Goal: Task Accomplishment & Management: Complete application form

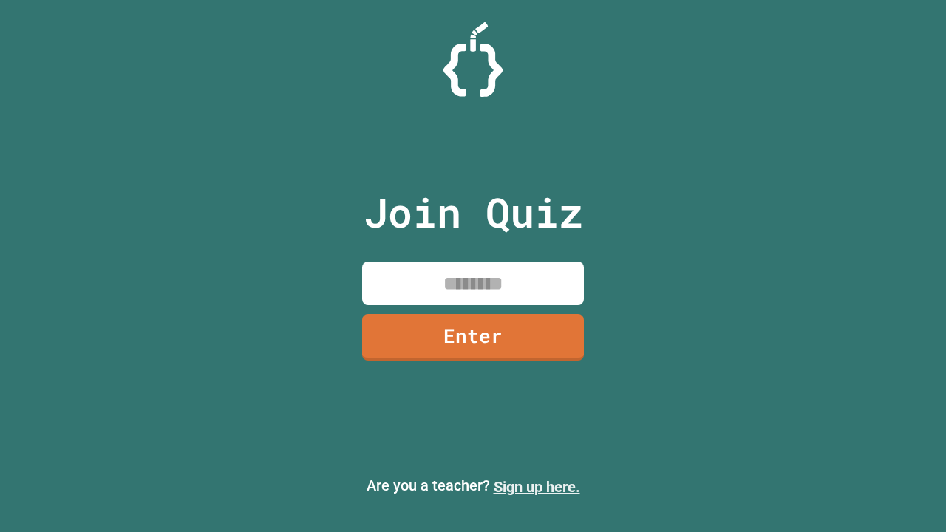
click at [536, 487] on link "Sign up here." at bounding box center [537, 487] width 86 height 18
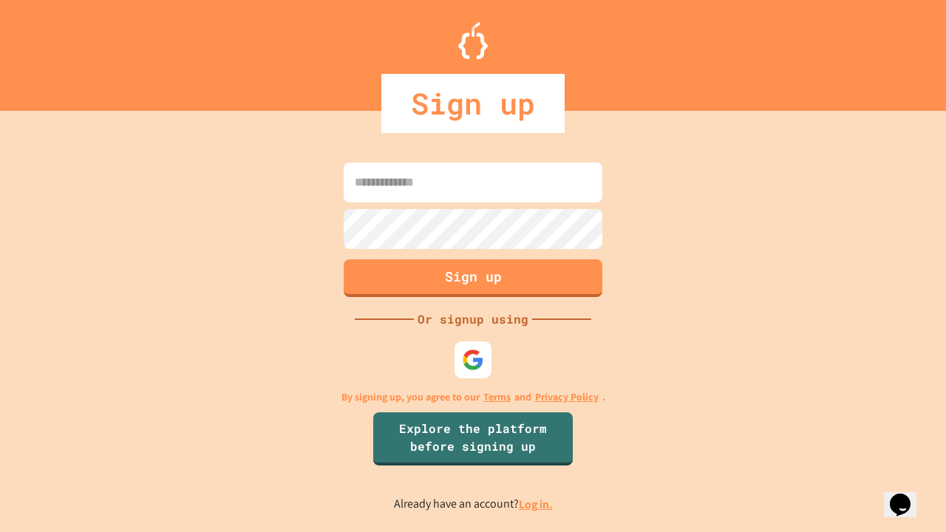
click at [536, 504] on link "Log in." at bounding box center [536, 505] width 34 height 16
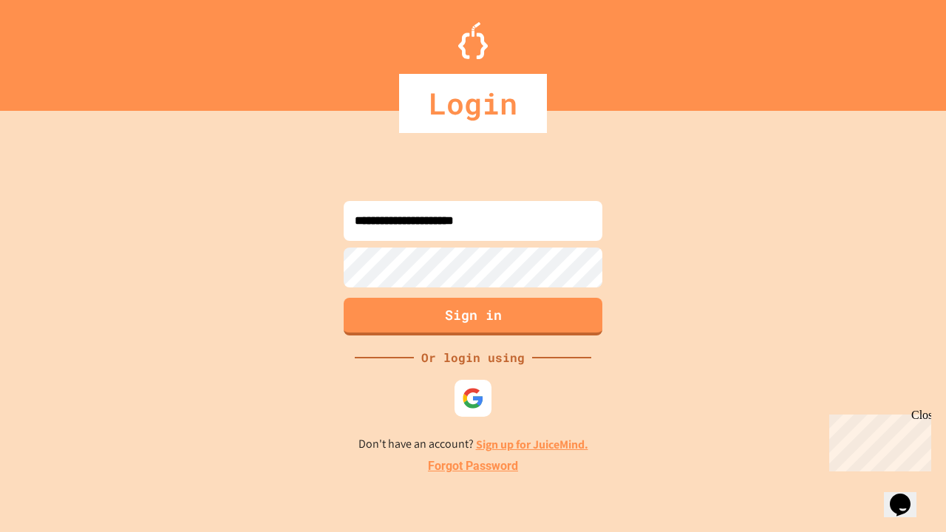
type input "**********"
